Goal: Task Accomplishment & Management: Manage account settings

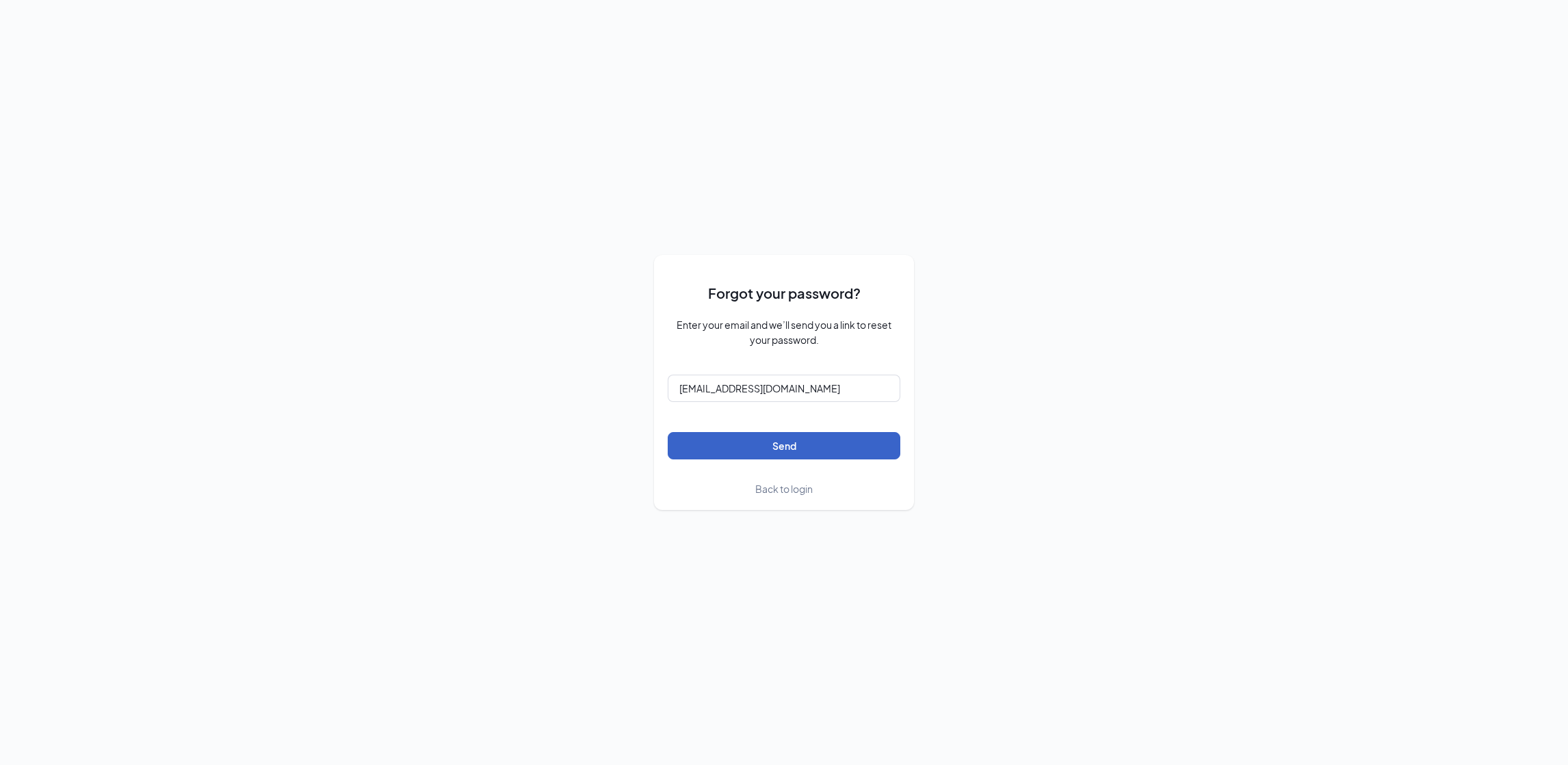
click at [856, 450] on button "Send" at bounding box center [784, 446] width 232 height 27
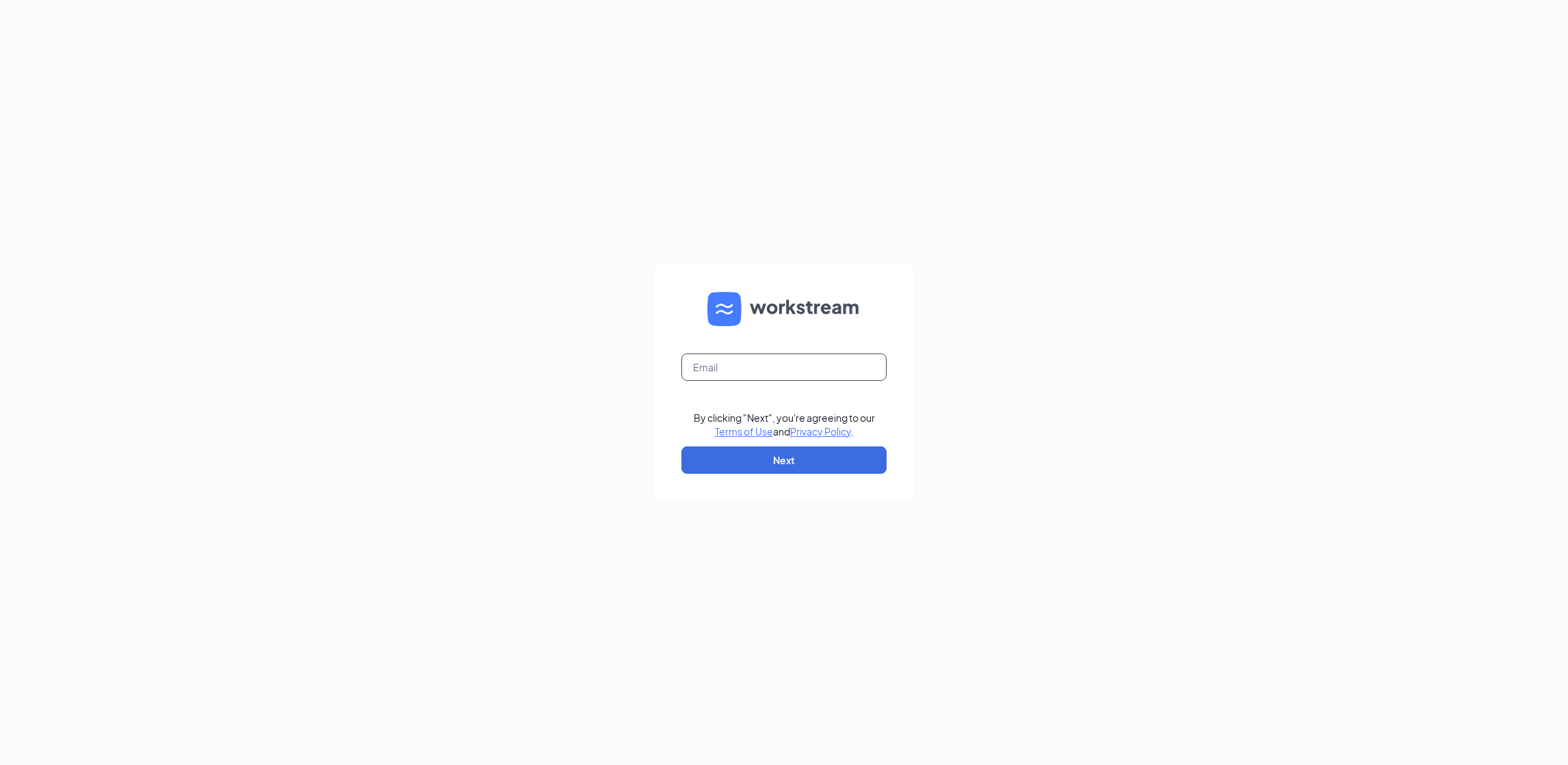
click at [747, 369] on input "text" at bounding box center [784, 367] width 206 height 27
type input "[EMAIL_ADDRESS][DOMAIN_NAME]"
click at [819, 460] on button "Next" at bounding box center [784, 460] width 206 height 27
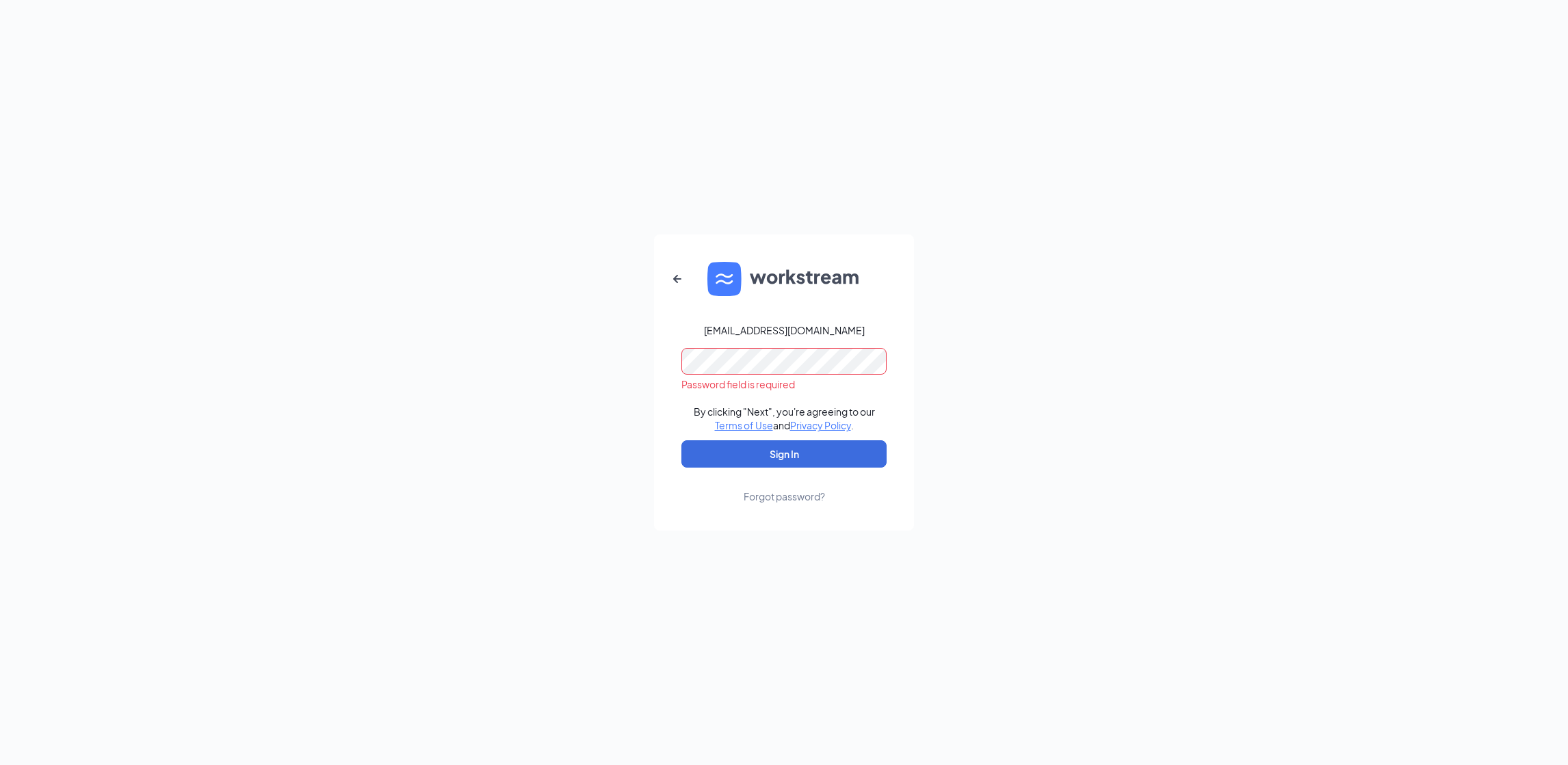
click at [681, 441] on button "Sign In" at bounding box center [784, 454] width 206 height 27
click at [791, 461] on button "Sign In" at bounding box center [784, 454] width 206 height 27
click at [601, 331] on div "[EMAIL_ADDRESS][DOMAIN_NAME] Credential mismatches. By clicking "Next", you're …" at bounding box center [784, 382] width 1568 height 765
click at [681, 441] on button "Sign In" at bounding box center [784, 454] width 206 height 27
click at [436, 369] on div "[EMAIL_ADDRESS][DOMAIN_NAME] Credential mismatches. By clicking "Next", you're …" at bounding box center [784, 382] width 1568 height 765
